Goal: Task Accomplishment & Management: Manage account settings

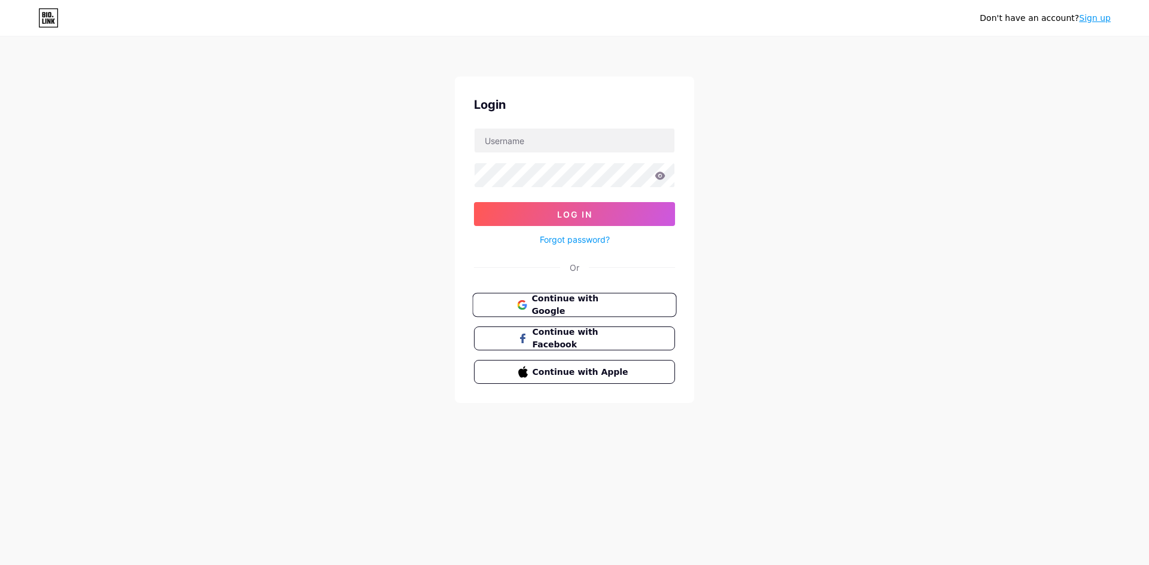
click at [610, 313] on button "Continue with Google" at bounding box center [574, 305] width 204 height 25
